Goal: Task Accomplishment & Management: Complete application form

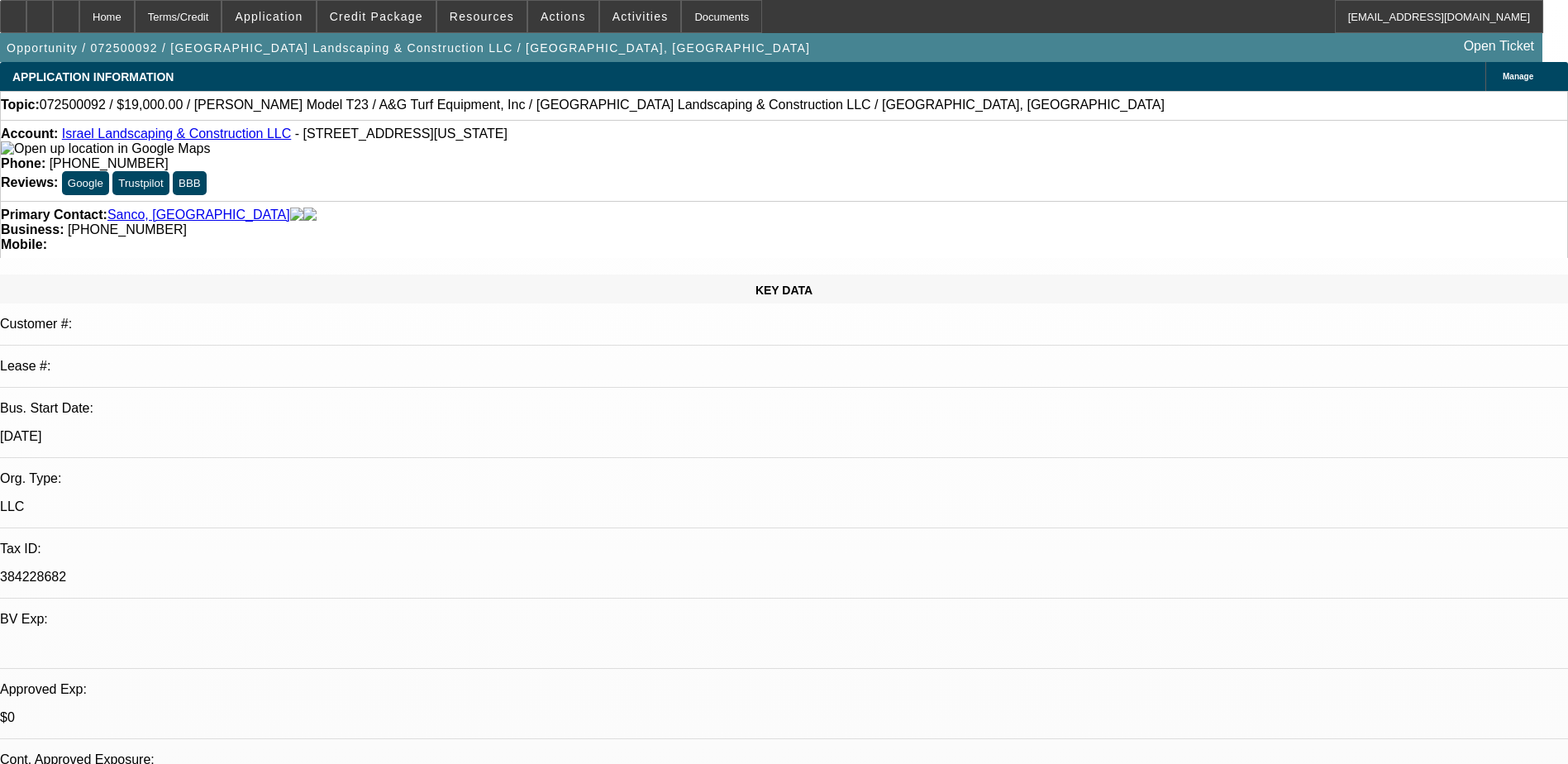
select select "0"
select select "2"
select select "0"
select select "6"
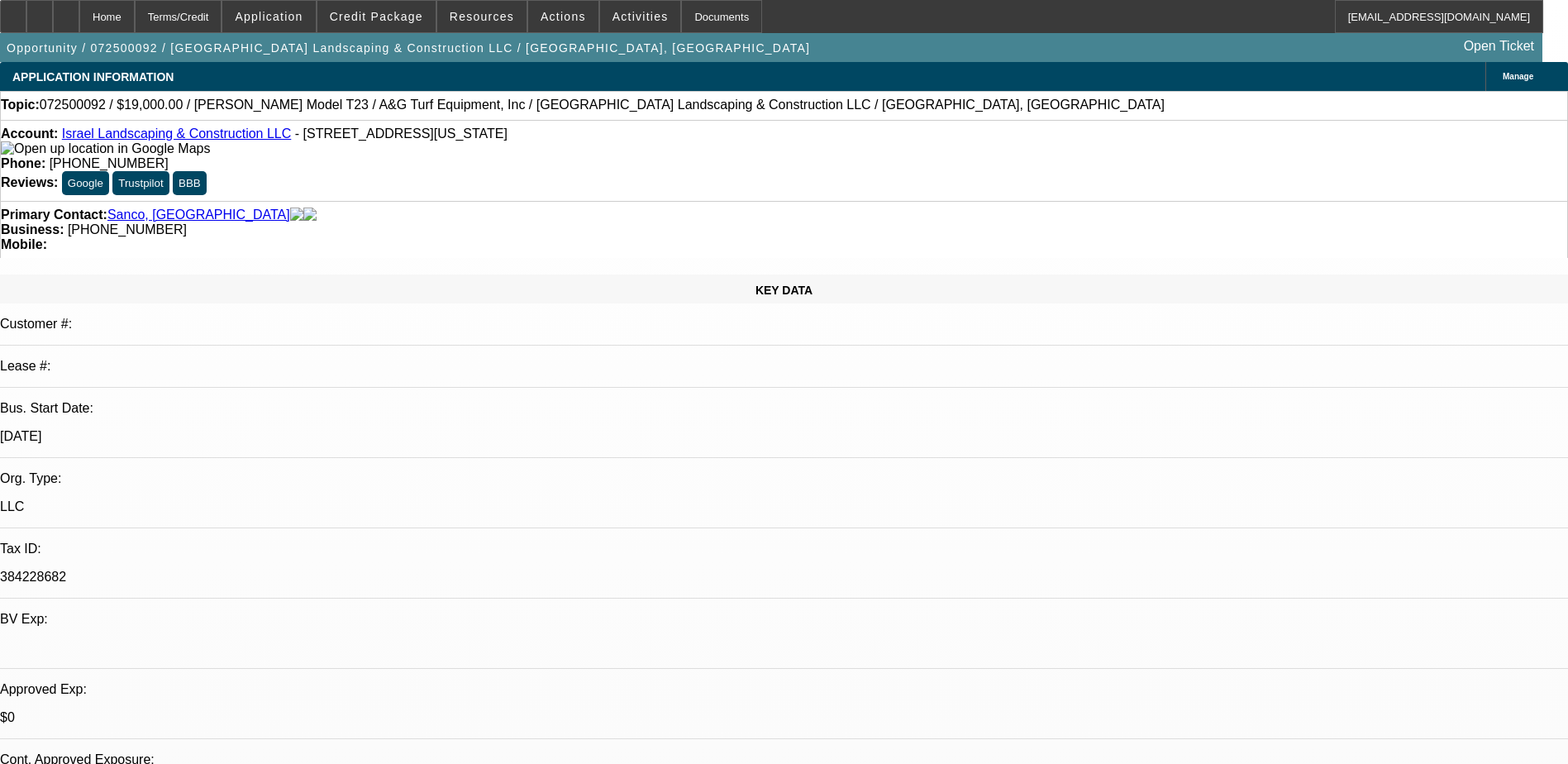
select select "0"
select select "2"
select select "0"
select select "6"
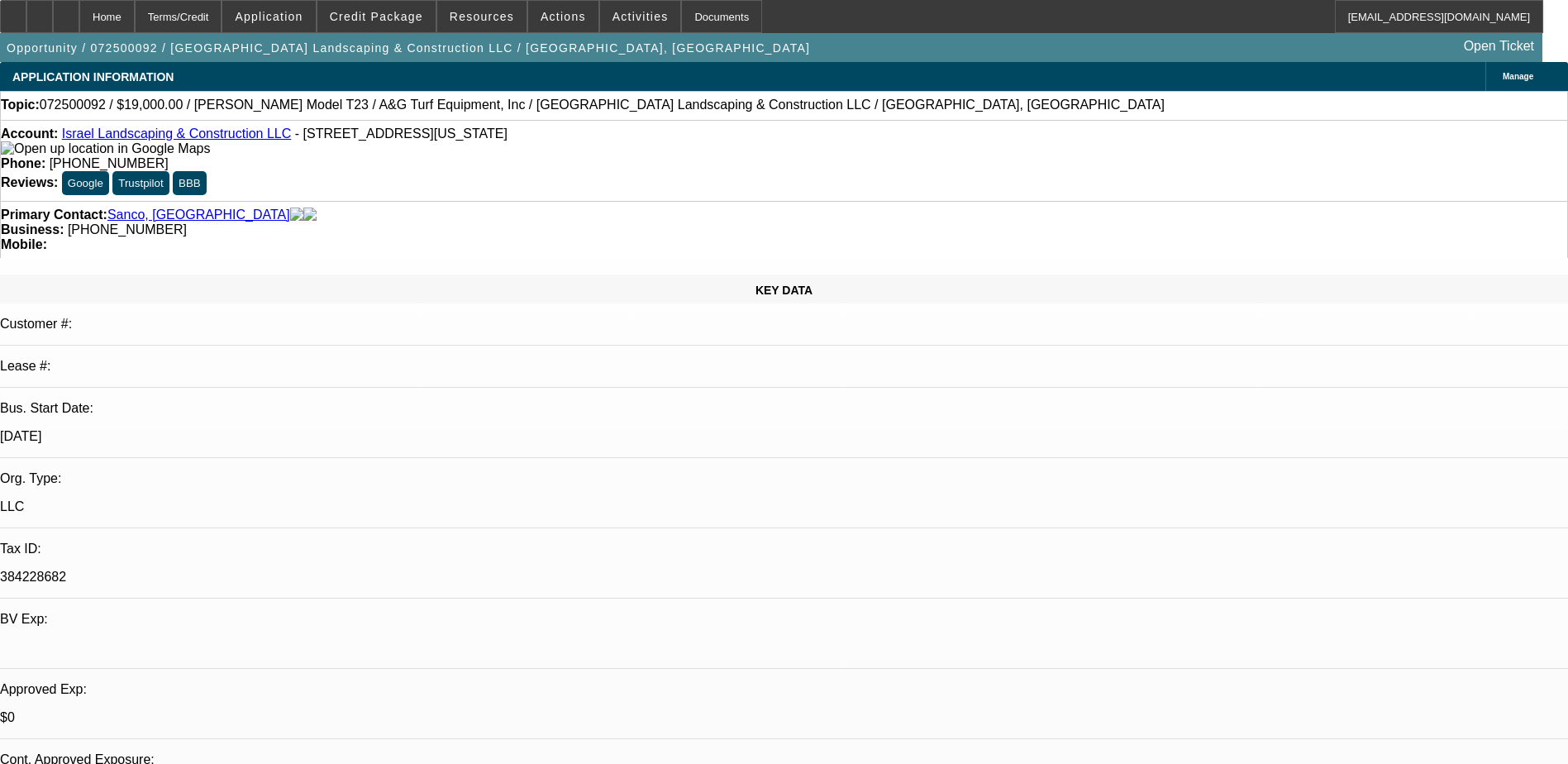
select select "0"
select select "2"
select select "0"
select select "6"
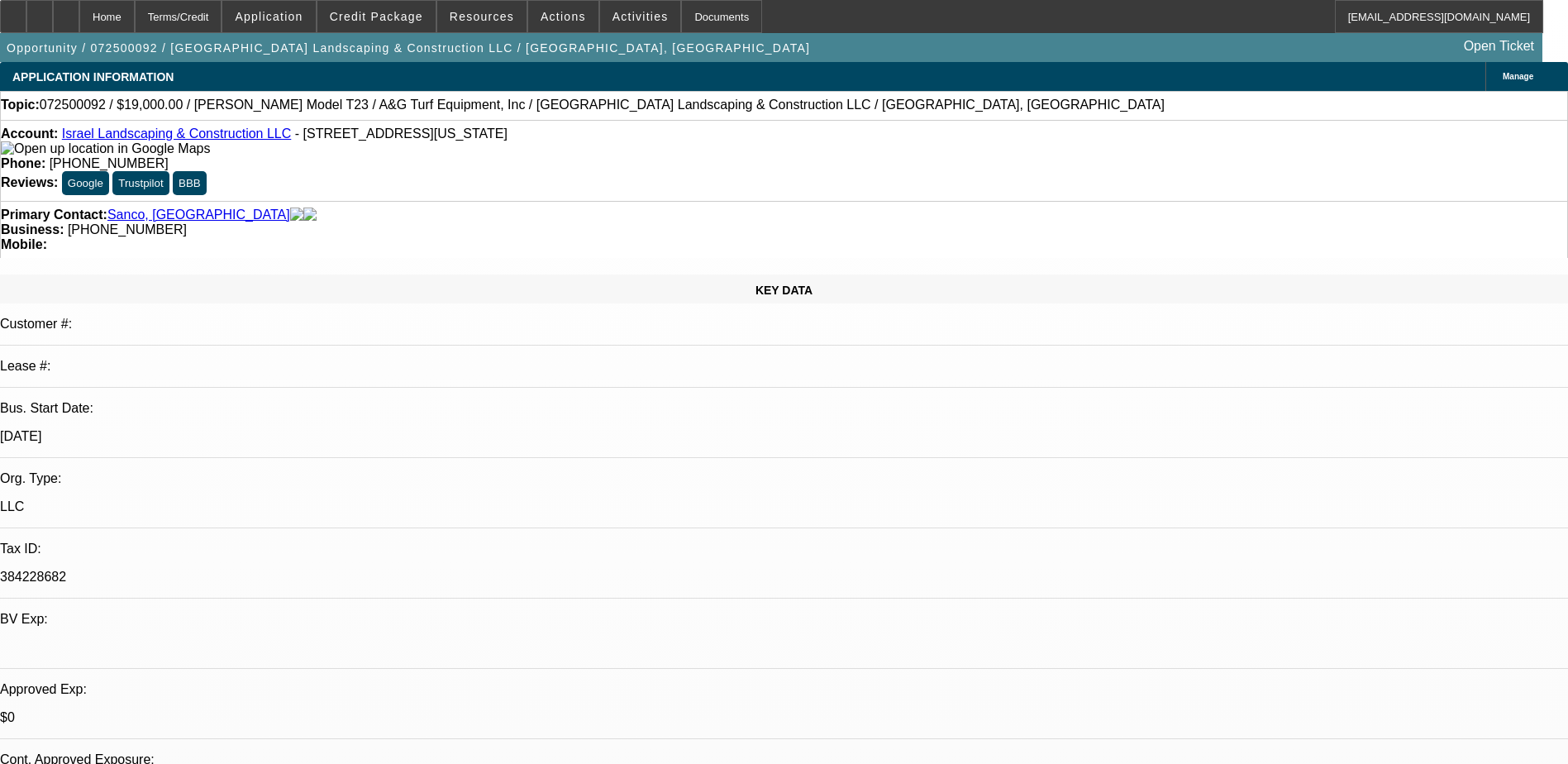
select select "0"
select select "6"
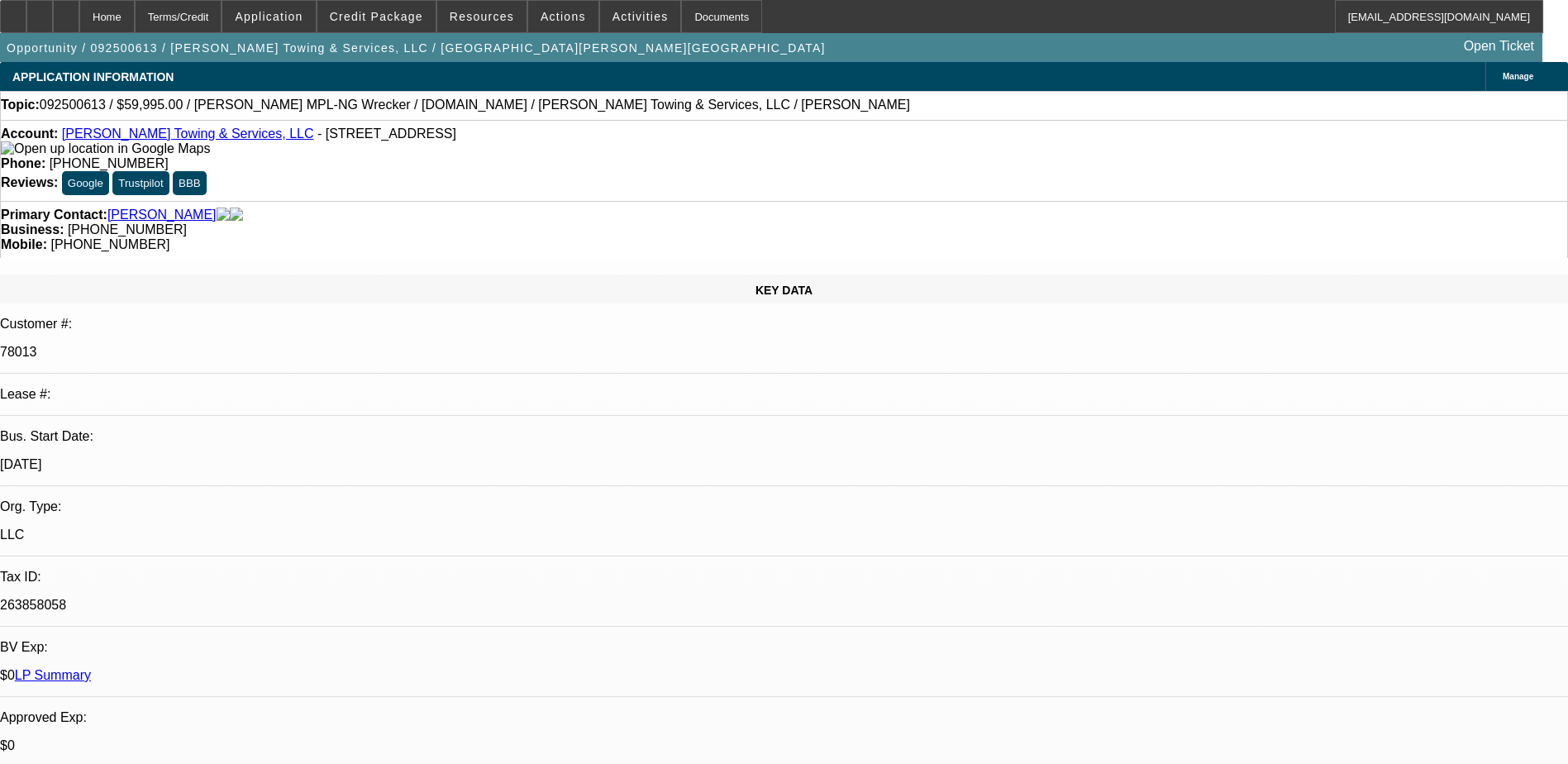
select select "0"
select select "2"
select select "0"
select select "6"
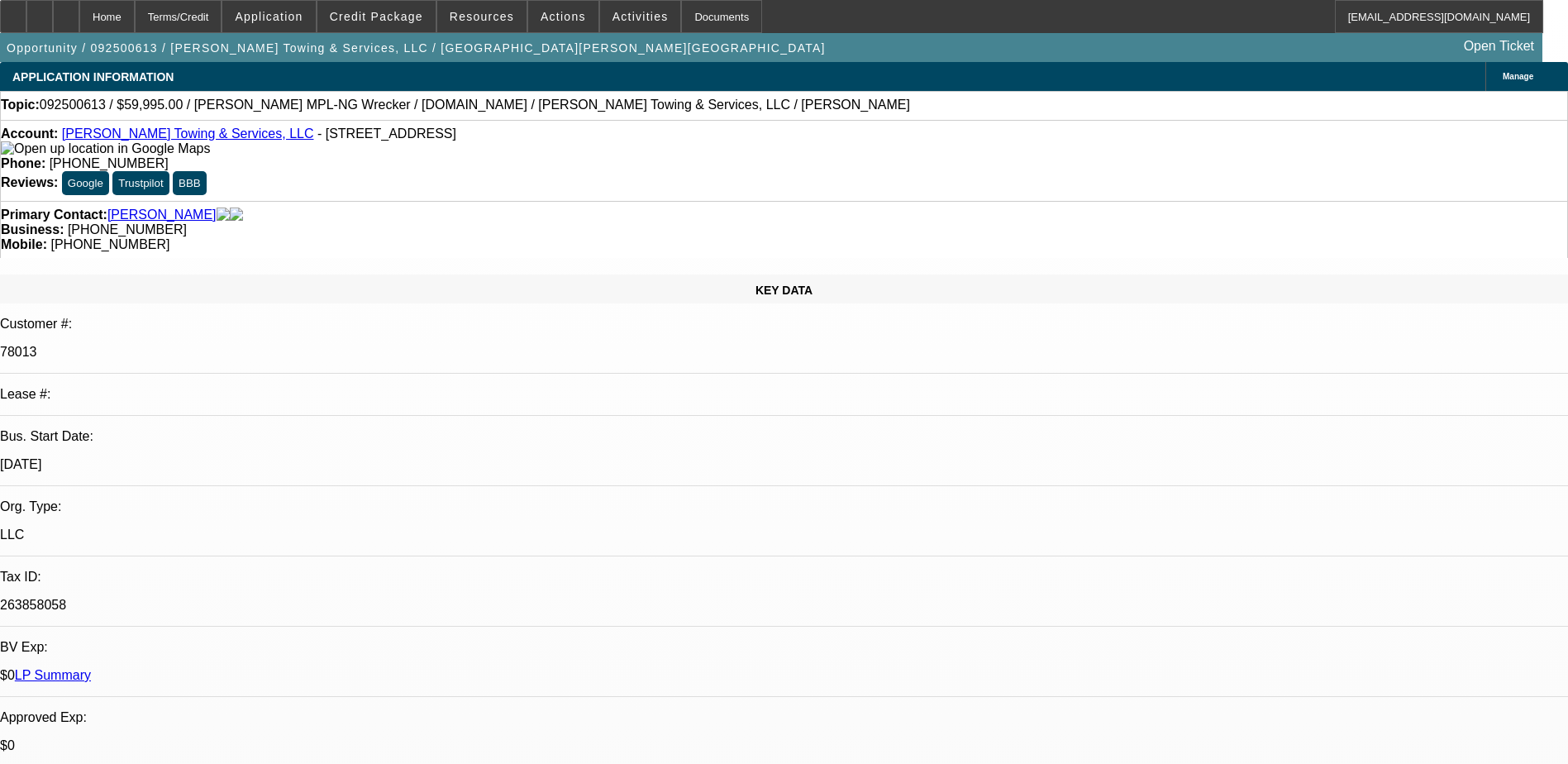
select select "0"
select select "2"
select select "0"
select select "6"
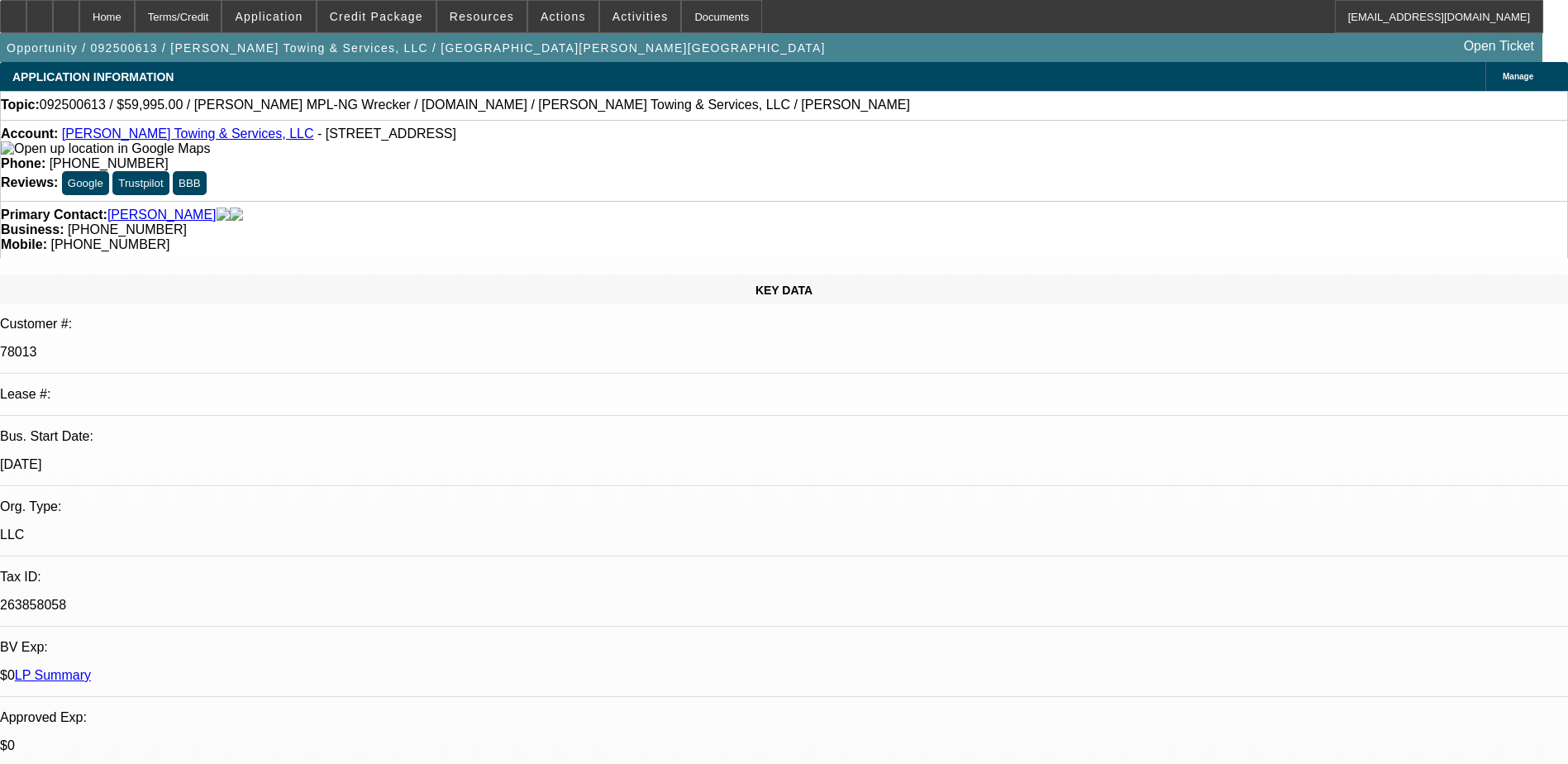
click at [165, 138] on link "[PERSON_NAME] Towing & Services, LLC" at bounding box center [188, 133] width 252 height 14
